Goal: Book appointment/travel/reservation

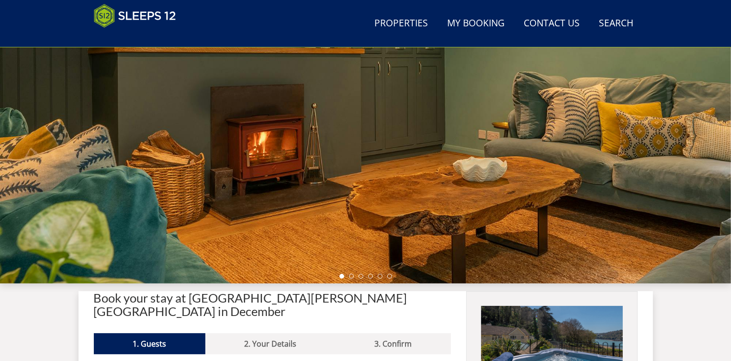
scroll to position [9, 0]
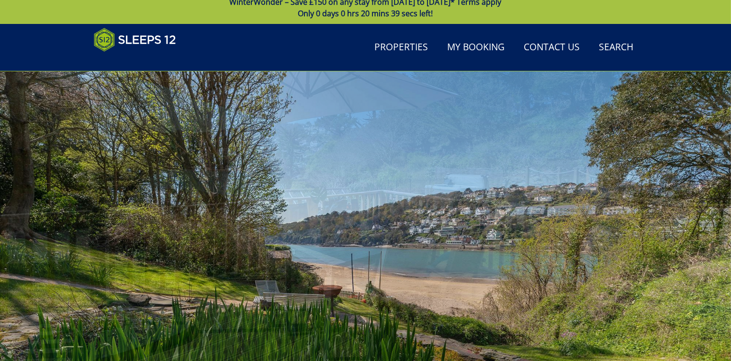
scroll to position [392, 0]
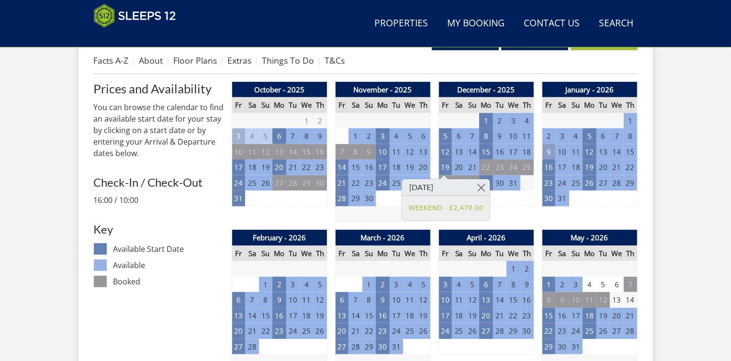
click at [546, 150] on td "9" at bounding box center [548, 152] width 13 height 16
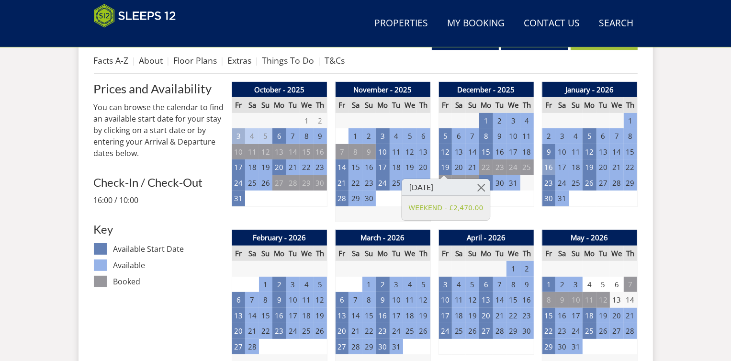
click at [546, 166] on td "16" at bounding box center [548, 167] width 13 height 16
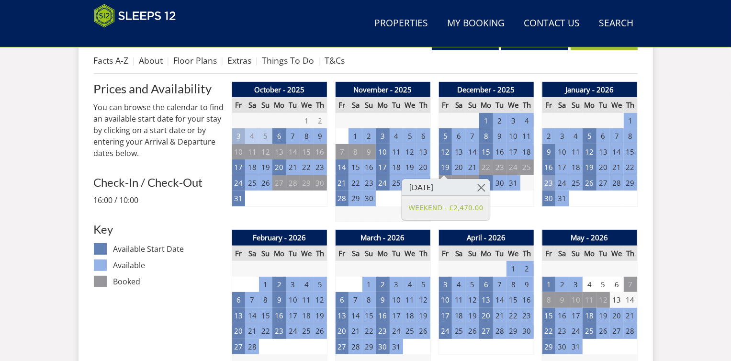
click at [551, 179] on td "23" at bounding box center [548, 183] width 13 height 16
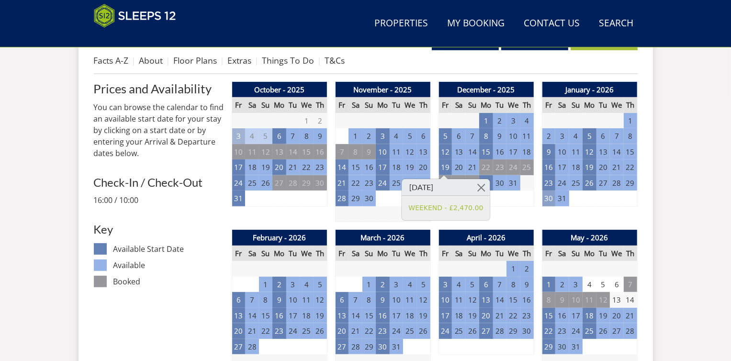
click at [552, 198] on td "30" at bounding box center [548, 199] width 13 height 16
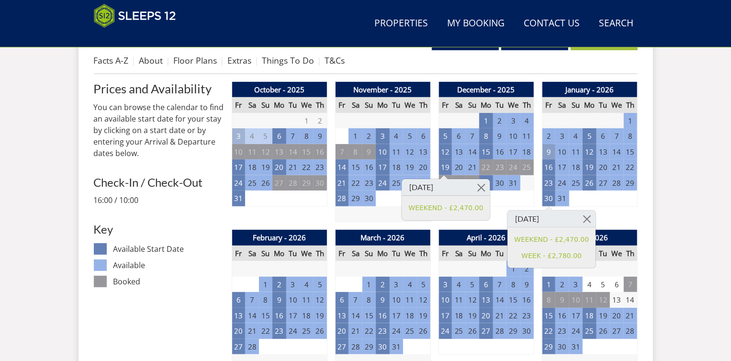
click at [550, 150] on td "9" at bounding box center [548, 152] width 13 height 16
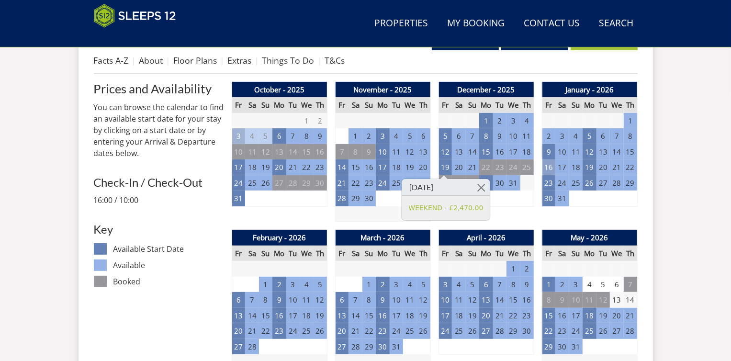
click at [549, 164] on td "16" at bounding box center [548, 167] width 13 height 16
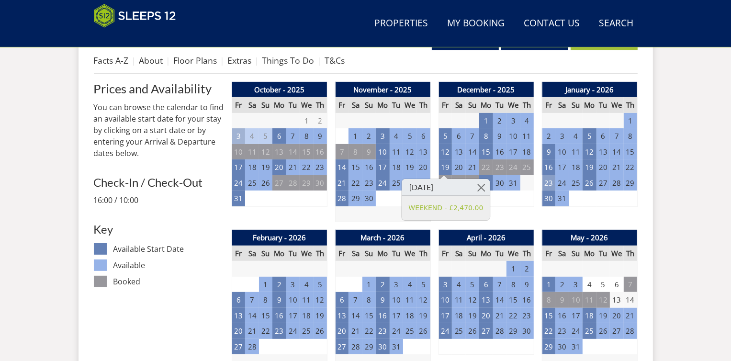
click at [550, 181] on td "23" at bounding box center [548, 183] width 13 height 16
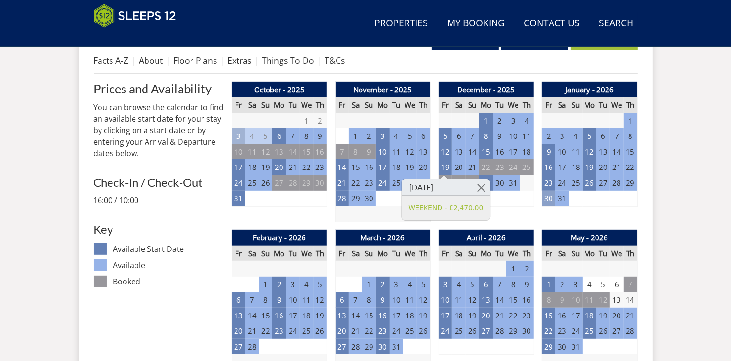
click at [553, 199] on td "30" at bounding box center [548, 199] width 13 height 16
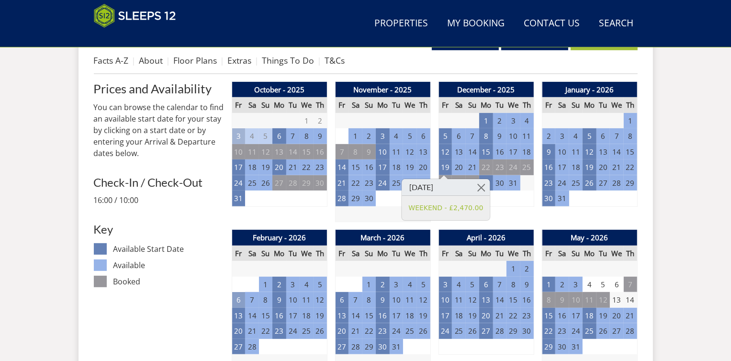
click at [238, 297] on td "6" at bounding box center [238, 300] width 13 height 16
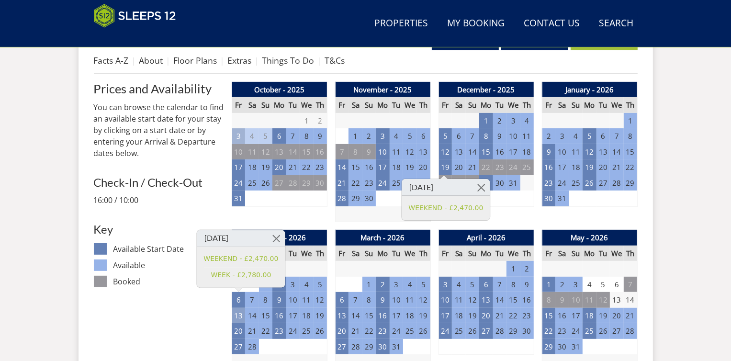
click at [237, 315] on td "13" at bounding box center [238, 316] width 13 height 16
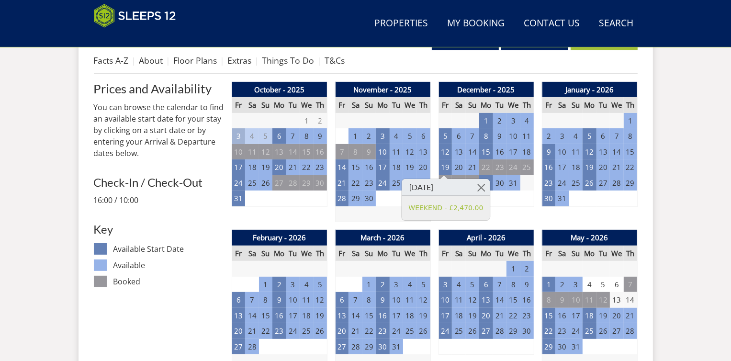
click at [546, 137] on td "2" at bounding box center [548, 136] width 13 height 16
click at [549, 150] on td "9" at bounding box center [548, 152] width 13 height 16
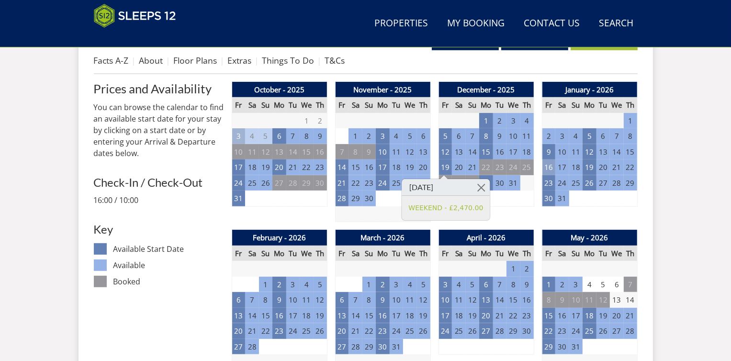
click at [549, 167] on td "16" at bounding box center [548, 167] width 13 height 16
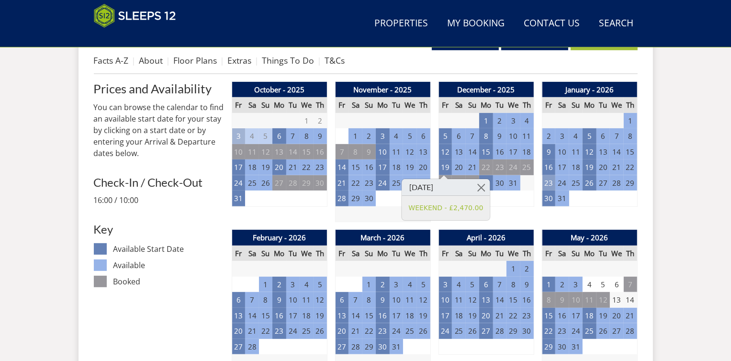
click at [553, 182] on td "23" at bounding box center [548, 183] width 13 height 16
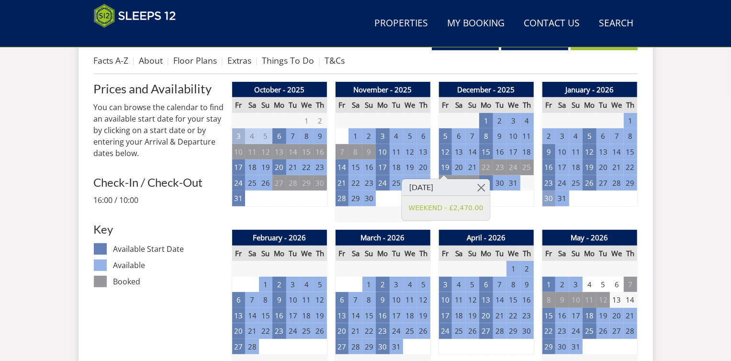
click at [550, 201] on td "30" at bounding box center [548, 199] width 13 height 16
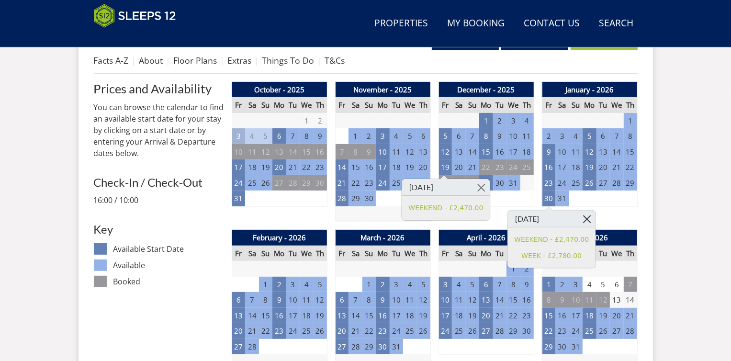
click at [581, 219] on link at bounding box center [587, 219] width 17 height 17
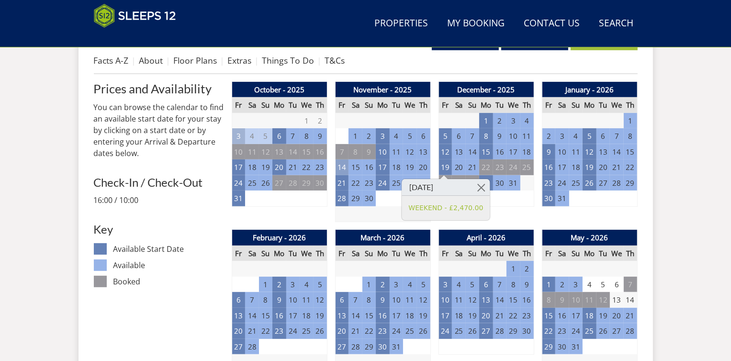
click at [341, 167] on td "14" at bounding box center [341, 167] width 13 height 16
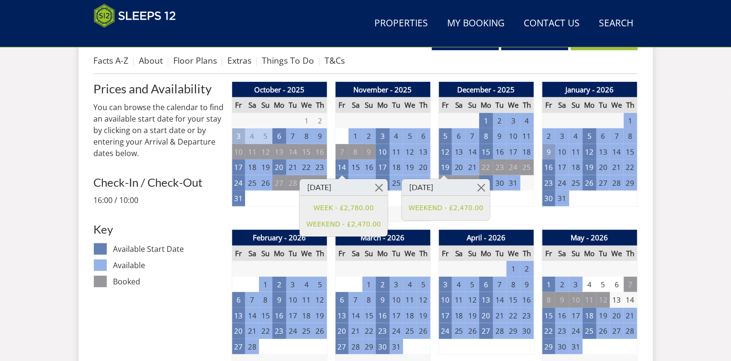
click at [546, 151] on td "9" at bounding box center [548, 152] width 13 height 16
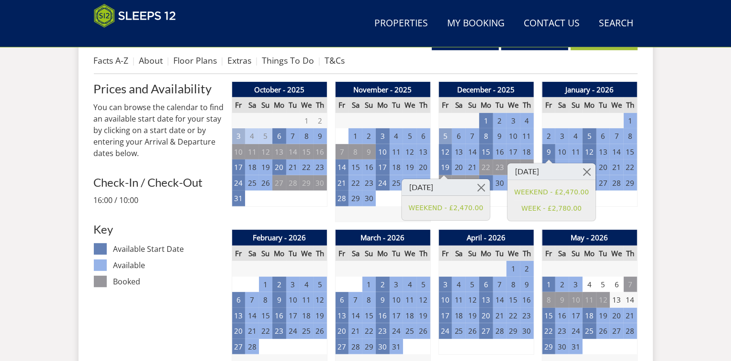
click at [445, 136] on td "5" at bounding box center [445, 136] width 13 height 16
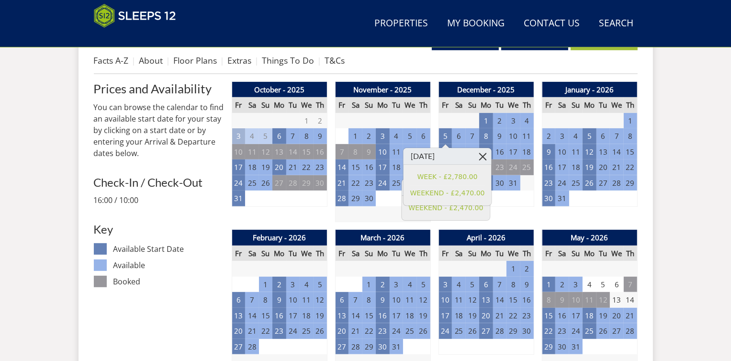
click at [483, 157] on link at bounding box center [483, 156] width 17 height 17
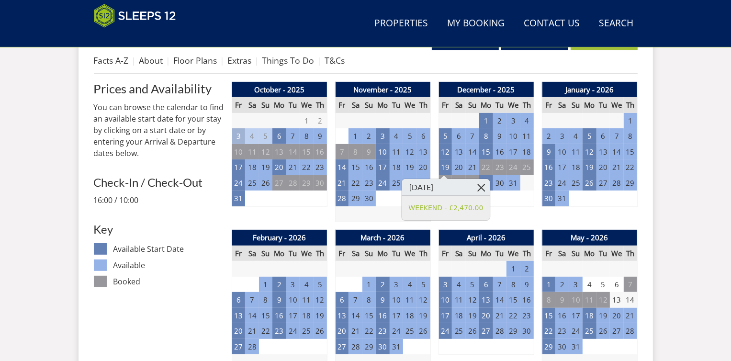
click at [473, 188] on link at bounding box center [481, 187] width 17 height 17
click at [476, 188] on link at bounding box center [481, 187] width 17 height 17
click at [525, 219] on div "December - 2025 Fr Sa Su Mo Tu We Th 28 29 30 1 2 3 4 5 6 7 8 9 10 11 12 13" at bounding box center [487, 152] width 96 height 141
click at [447, 155] on td "12" at bounding box center [445, 152] width 13 height 16
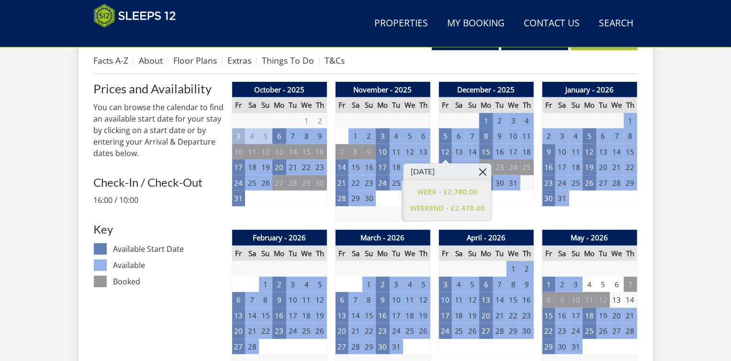
click at [476, 173] on link at bounding box center [483, 171] width 17 height 17
click at [477, 184] on link at bounding box center [481, 187] width 17 height 17
click at [476, 184] on link at bounding box center [481, 187] width 17 height 17
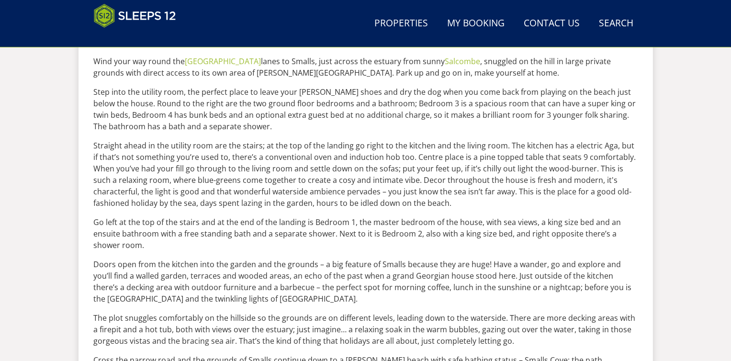
scroll to position [705, 0]
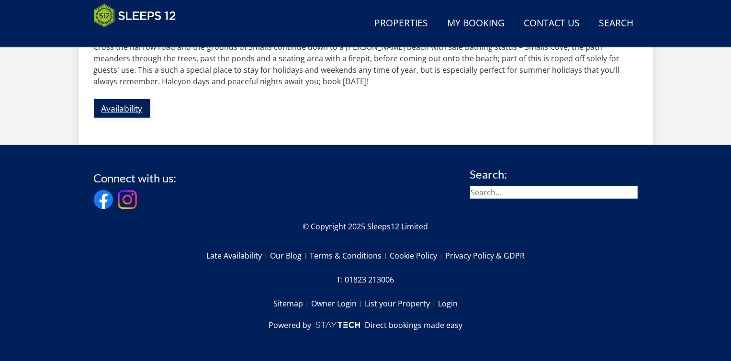
click at [110, 104] on link "Availability" at bounding box center [122, 108] width 57 height 19
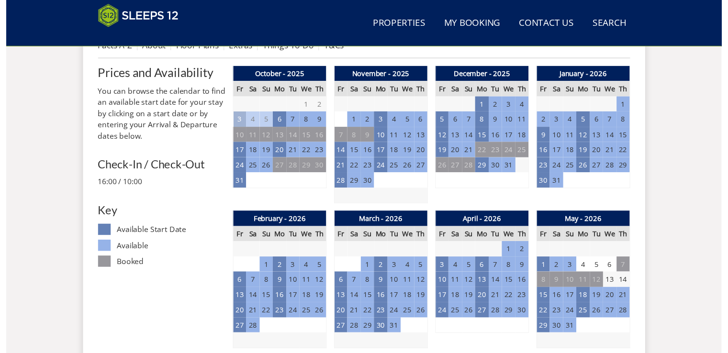
scroll to position [420, 0]
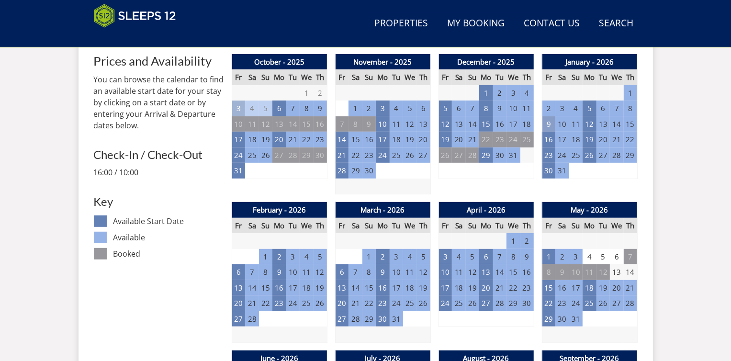
click at [546, 119] on td "9" at bounding box center [548, 124] width 13 height 16
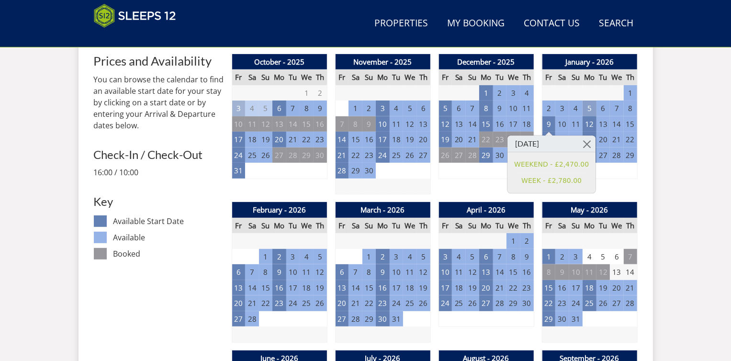
click at [591, 110] on td "5" at bounding box center [589, 109] width 13 height 16
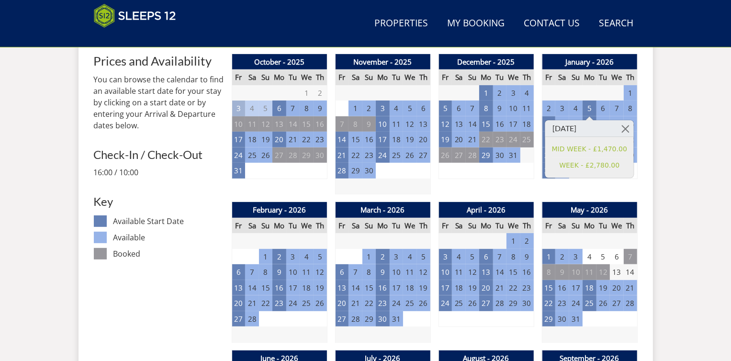
drag, startPoint x: 682, startPoint y: 138, endPoint x: 617, endPoint y: 137, distance: 65.1
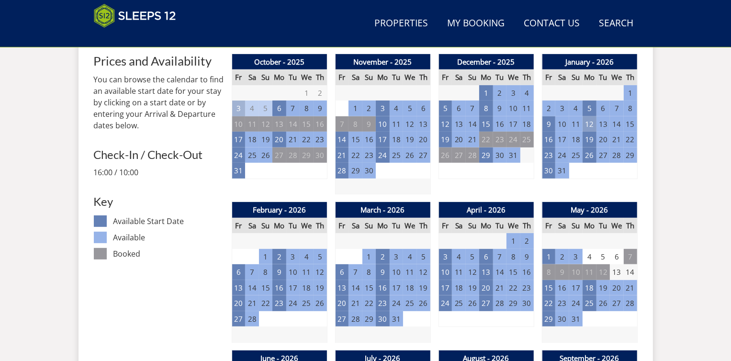
click at [589, 127] on td "12" at bounding box center [589, 124] width 13 height 16
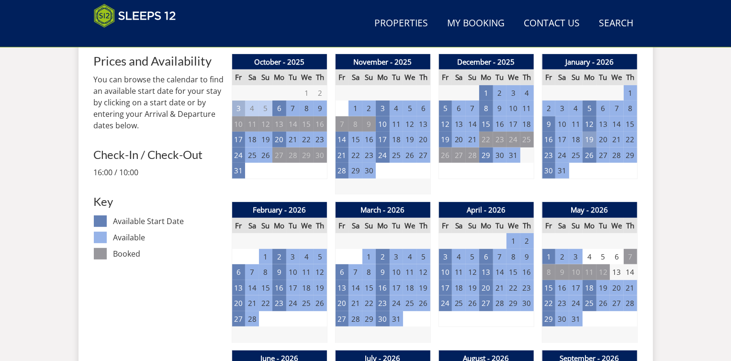
click at [592, 137] on td "19" at bounding box center [589, 140] width 13 height 16
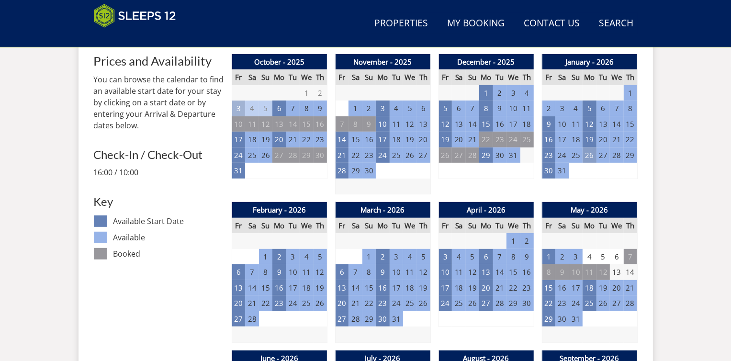
click at [590, 153] on td "26" at bounding box center [589, 156] width 13 height 16
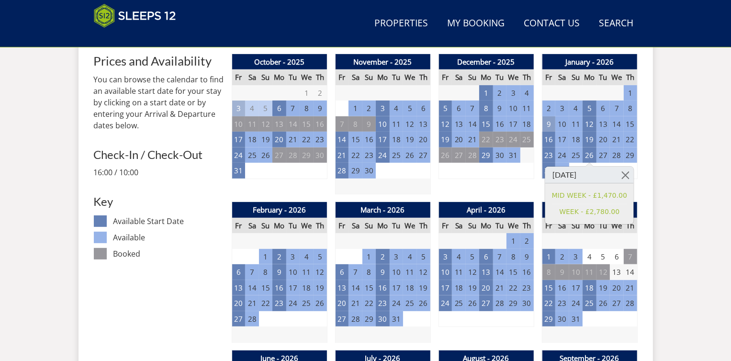
click at [547, 126] on td "9" at bounding box center [548, 124] width 13 height 16
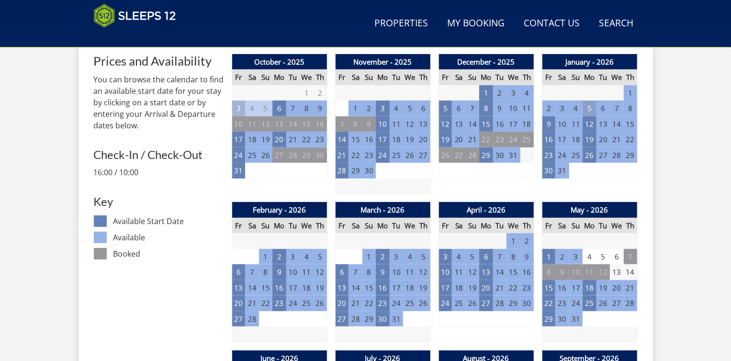
click at [592, 107] on td "5" at bounding box center [589, 109] width 13 height 16
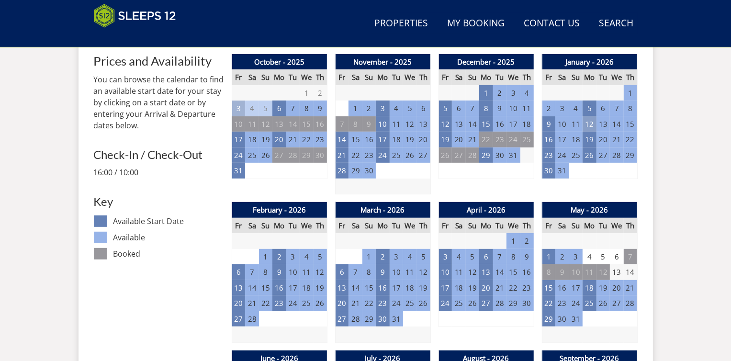
click at [589, 121] on td "12" at bounding box center [589, 124] width 13 height 16
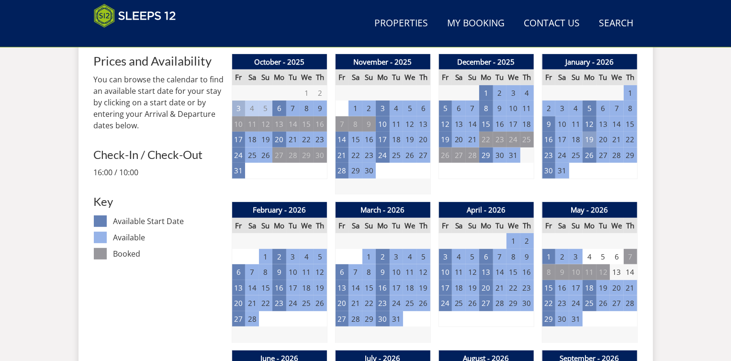
click at [585, 137] on td "19" at bounding box center [589, 140] width 13 height 16
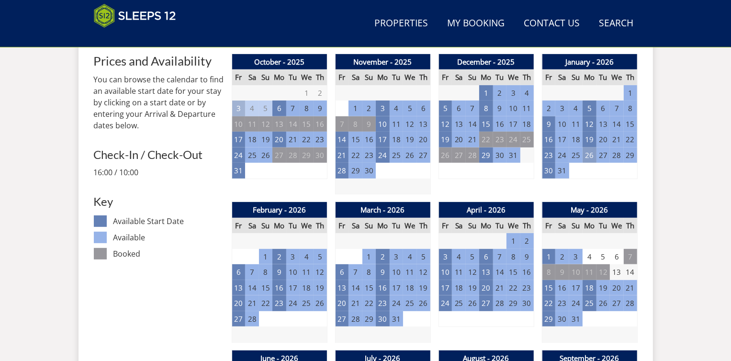
click at [591, 153] on td "26" at bounding box center [589, 156] width 13 height 16
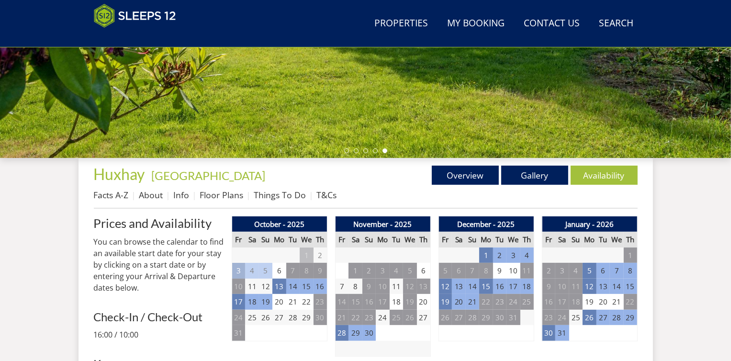
scroll to position [200, 0]
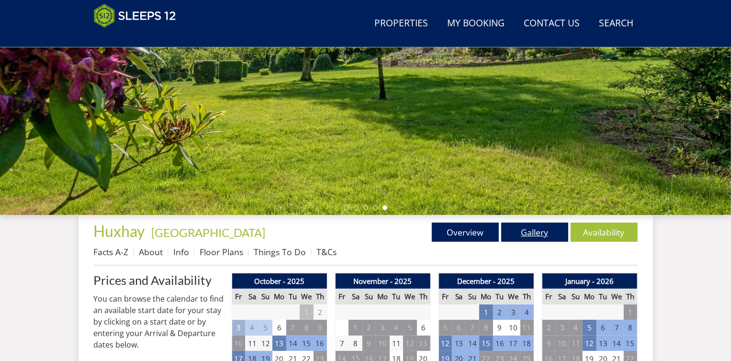
click at [532, 232] on link "Gallery" at bounding box center [534, 232] width 67 height 19
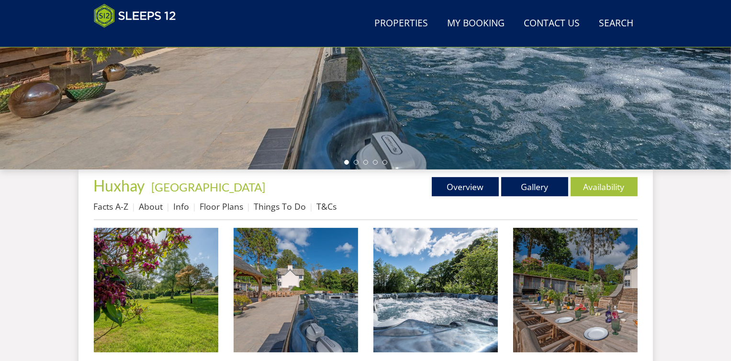
scroll to position [224, 0]
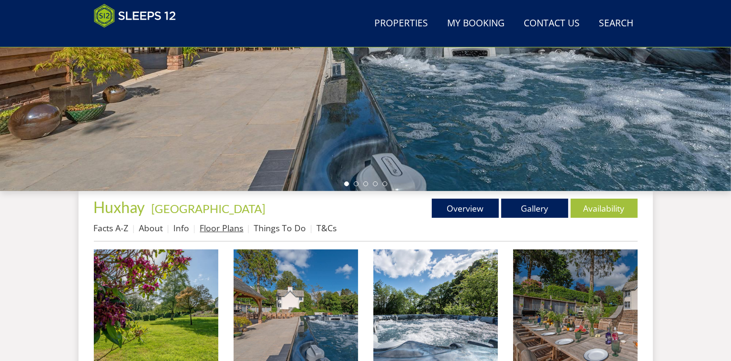
click at [226, 227] on link "Floor Plans" at bounding box center [222, 227] width 44 height 11
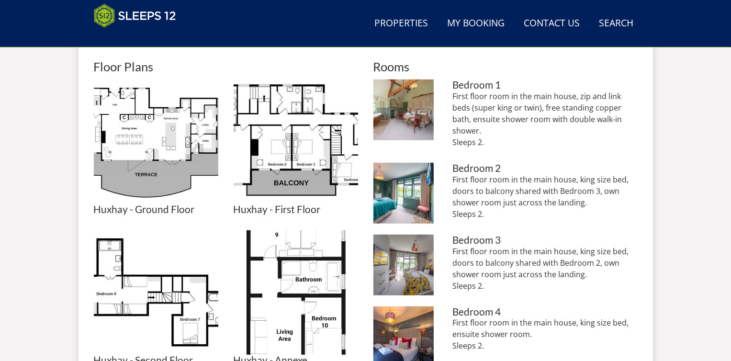
scroll to position [427, 0]
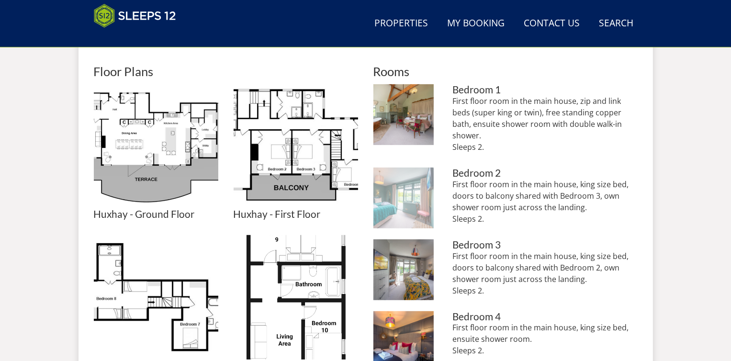
click at [397, 193] on img at bounding box center [404, 198] width 61 height 61
